Goal: Task Accomplishment & Management: Manage account settings

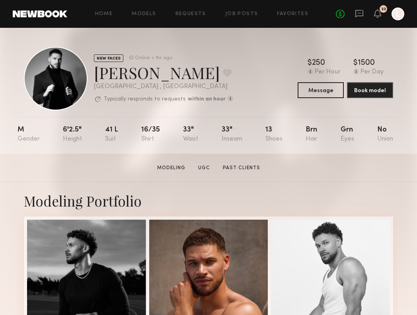
scroll to position [2, 0]
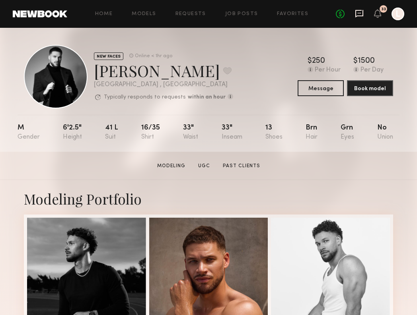
click at [355, 16] on icon at bounding box center [359, 14] width 8 height 8
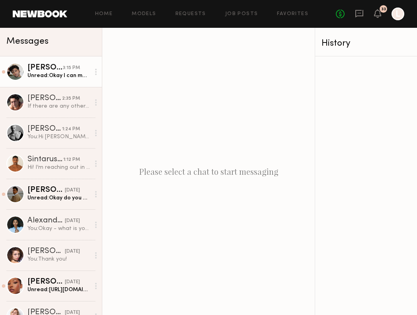
click at [54, 79] on div "Unread: Okay I can make that work. Thank you so much for being flexible 🙏" at bounding box center [58, 76] width 62 height 8
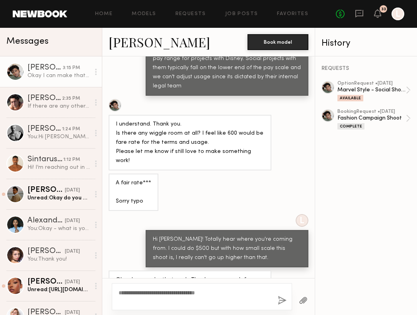
scroll to position [606, 0]
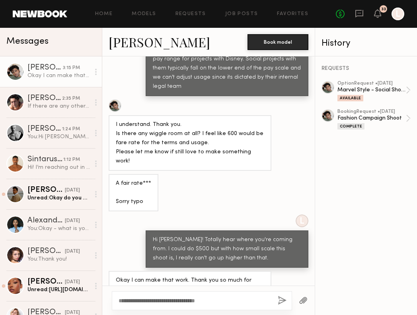
type textarea "**********"
click at [280, 303] on button "button" at bounding box center [282, 301] width 9 height 10
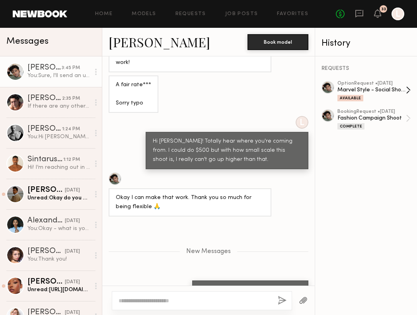
click at [385, 91] on div "Marvel Style - Social Shoot" at bounding box center [371, 90] width 68 height 8
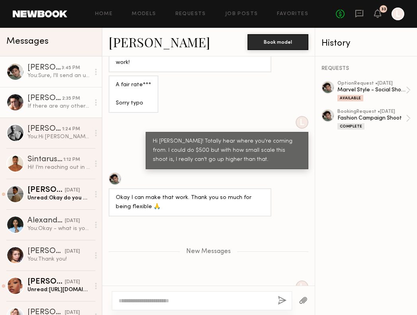
scroll to position [743, 0]
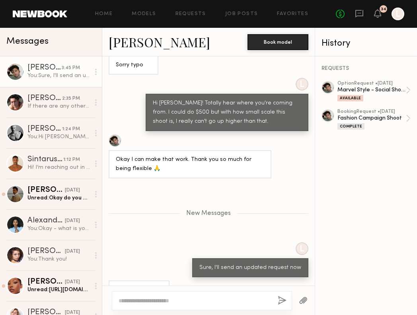
click at [53, 17] on link at bounding box center [40, 13] width 54 height 7
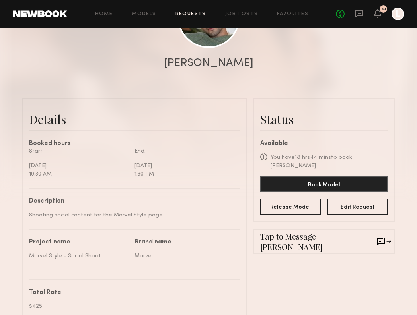
scroll to position [129, 0]
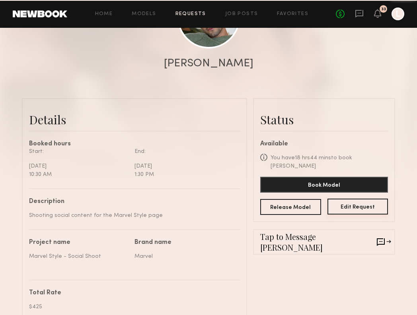
click at [343, 202] on button "Edit Request" at bounding box center [357, 207] width 61 height 16
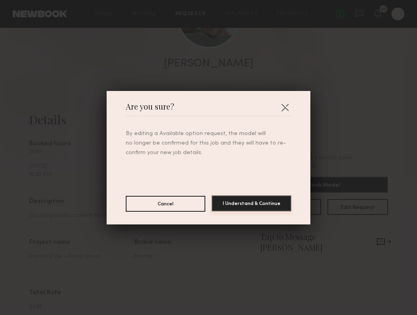
click at [240, 205] on button "I Understand & Continue" at bounding box center [252, 204] width 80 height 16
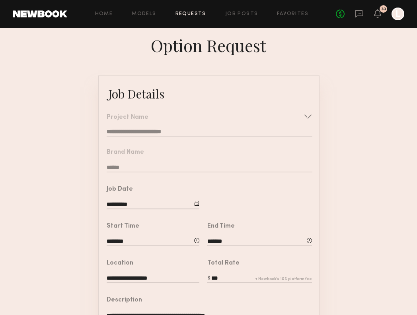
drag, startPoint x: 233, startPoint y: 279, endPoint x: 161, endPoint y: 279, distance: 71.2
click at [161, 279] on common-border "**********" at bounding box center [209, 291] width 222 height 430
type input "***"
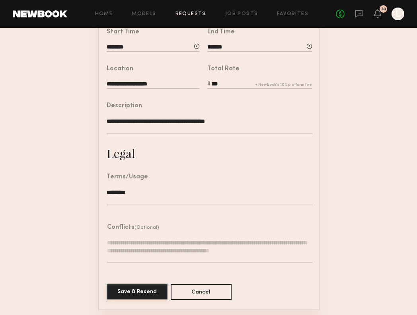
click at [133, 293] on button "Save & Resend" at bounding box center [137, 292] width 61 height 16
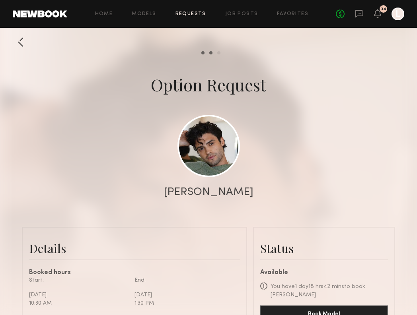
click at [55, 14] on link at bounding box center [40, 13] width 54 height 7
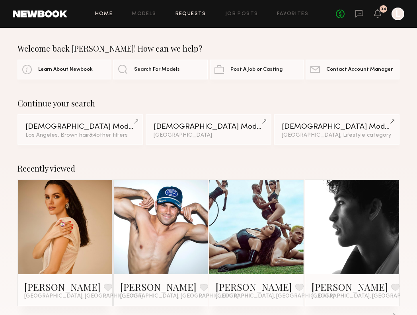
click at [198, 14] on link "Requests" at bounding box center [190, 14] width 31 height 5
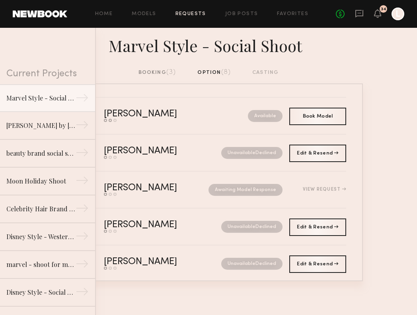
click at [150, 70] on div "booking (3)" at bounding box center [157, 72] width 38 height 9
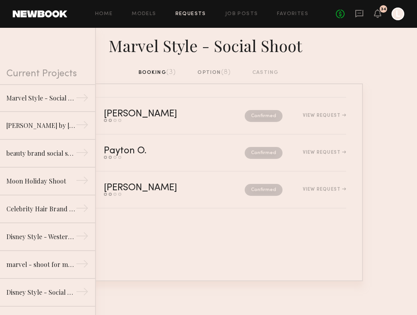
click at [211, 71] on div "option (8)" at bounding box center [213, 72] width 33 height 9
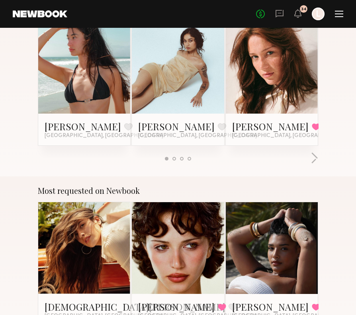
scroll to position [520, 0]
click at [338, 17] on div "No fees up to $5,000 34 L" at bounding box center [299, 14] width 87 height 13
click at [338, 16] on div at bounding box center [338, 16] width 8 height 1
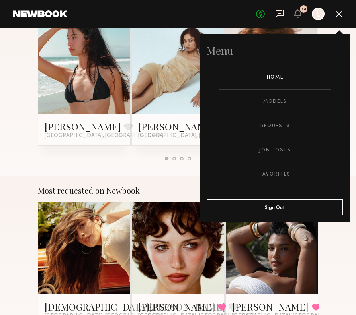
click at [275, 16] on icon at bounding box center [279, 14] width 8 height 8
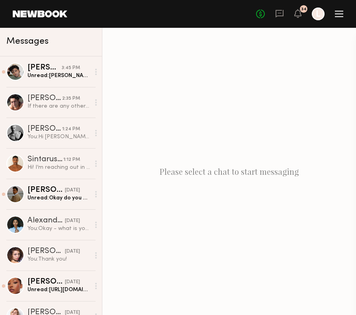
click at [339, 14] on div at bounding box center [338, 14] width 8 height 1
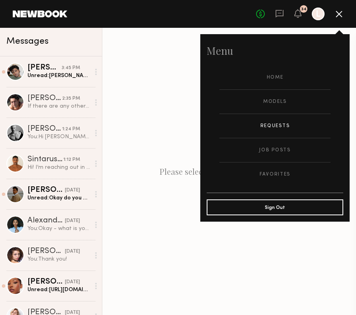
click at [268, 126] on link "Requests" at bounding box center [274, 126] width 111 height 24
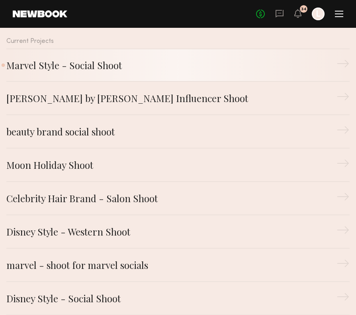
click at [105, 72] on link "Marvel Style - Social Shoot →" at bounding box center [177, 65] width 343 height 33
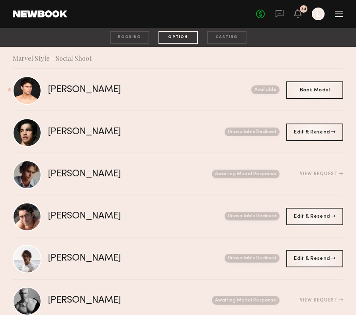
click at [130, 38] on div "booking" at bounding box center [129, 37] width 39 height 13
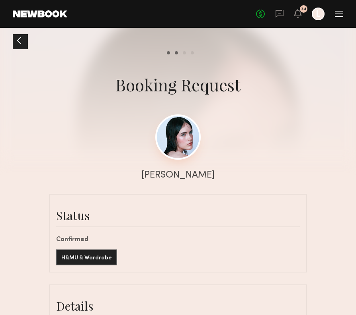
click at [180, 132] on link at bounding box center [177, 137] width 45 height 45
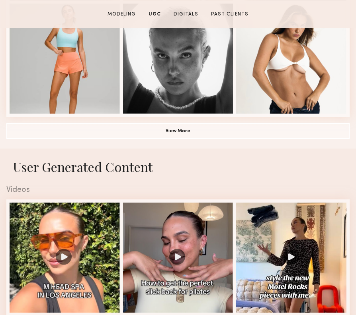
scroll to position [580, 0]
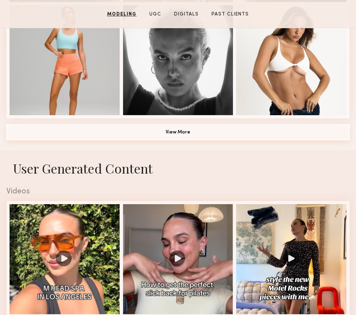
click at [173, 134] on button "View More" at bounding box center [177, 132] width 343 height 16
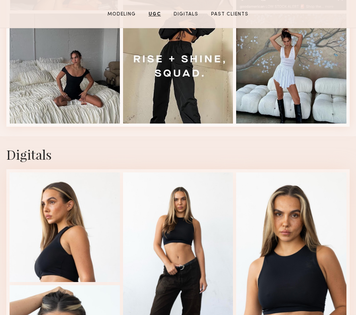
scroll to position [1808, 0]
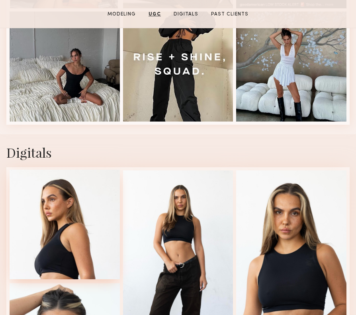
click at [58, 243] on div at bounding box center [65, 225] width 110 height 110
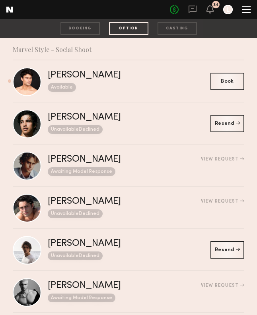
click at [89, 25] on div "booking" at bounding box center [79, 28] width 39 height 13
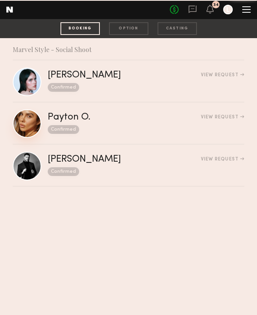
click at [28, 122] on link at bounding box center [27, 123] width 29 height 29
